Goal: Information Seeking & Learning: Learn about a topic

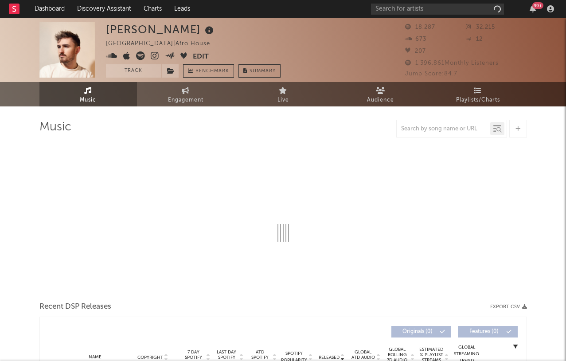
select select "1w"
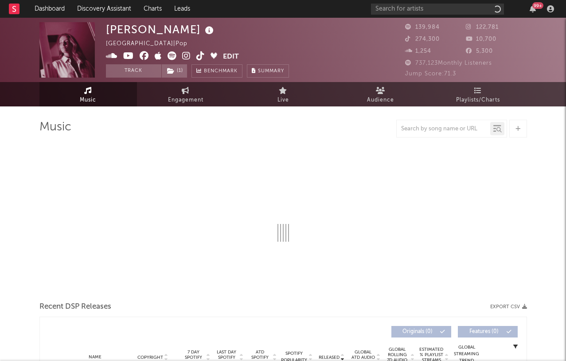
select select "6m"
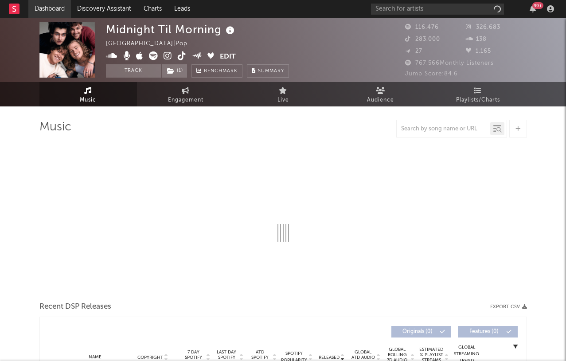
select select "1w"
